Goal: Information Seeking & Learning: Learn about a topic

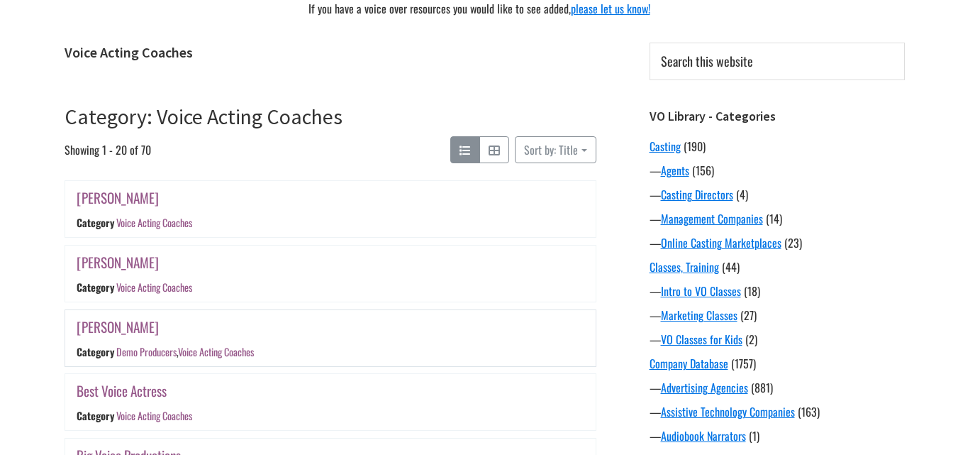
scroll to position [213, 0]
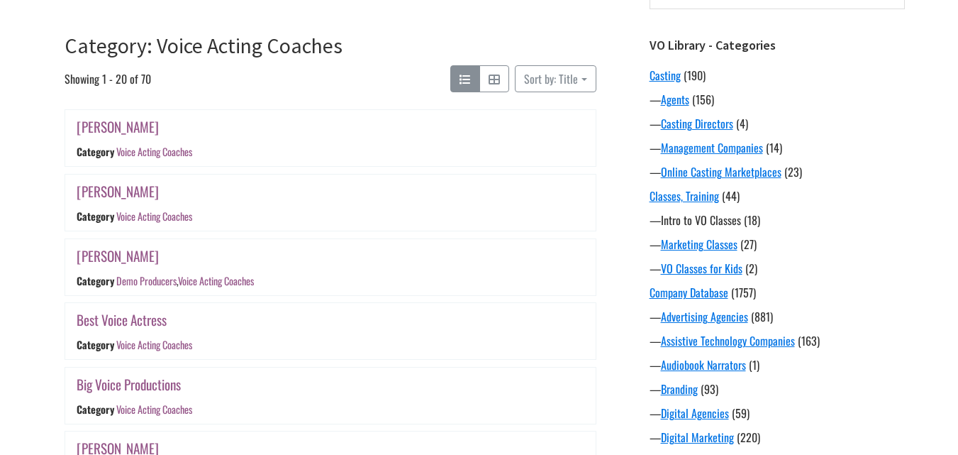
click at [679, 220] on link "Intro to VO Classes" at bounding box center [701, 219] width 80 height 17
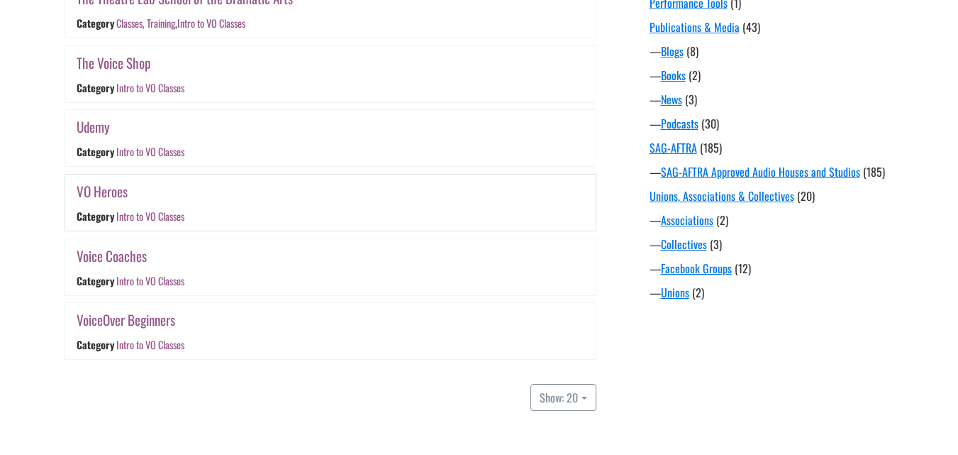
scroll to position [1135, 0]
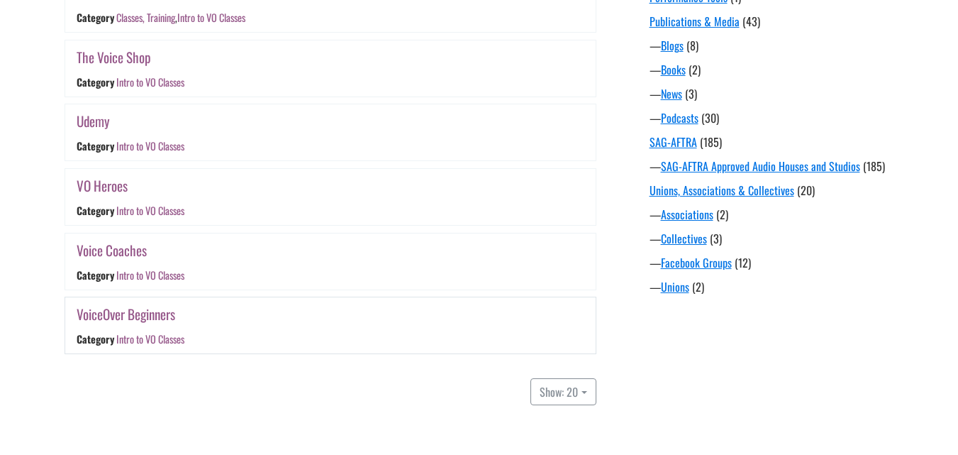
click at [138, 324] on link "VoiceOver Beginners" at bounding box center [126, 314] width 99 height 21
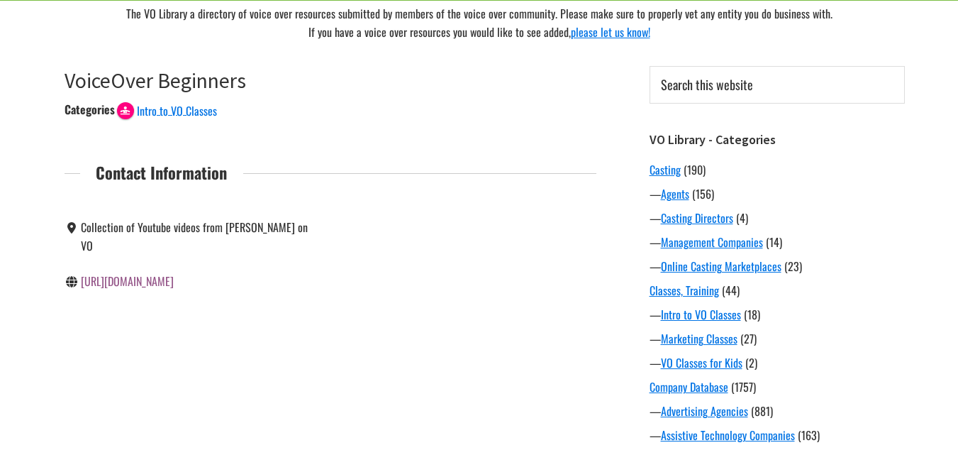
scroll to position [142, 0]
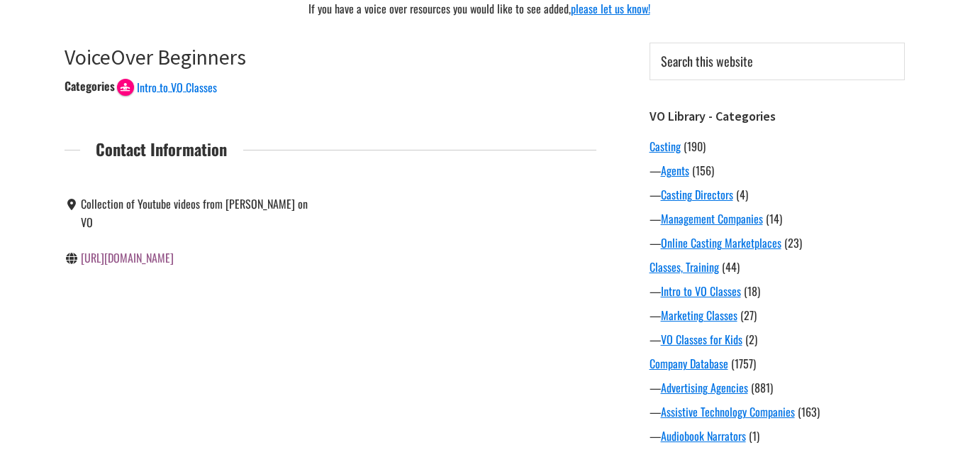
click at [147, 249] on link "https://Voiceoverbeginners.com" at bounding box center [127, 257] width 93 height 17
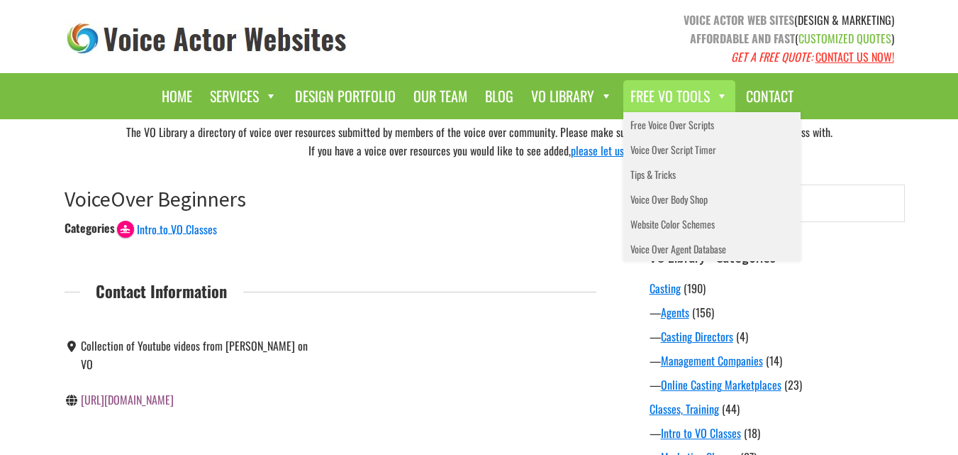
click at [696, 99] on link "Free VO Tools" at bounding box center [679, 96] width 112 height 32
